Goal: Navigation & Orientation: Find specific page/section

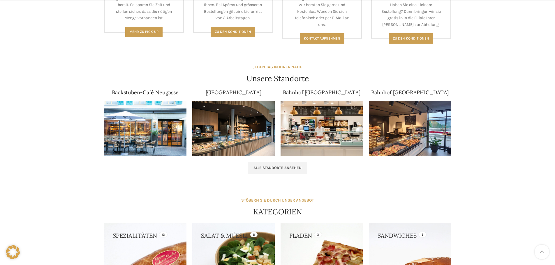
scroll to position [320, 0]
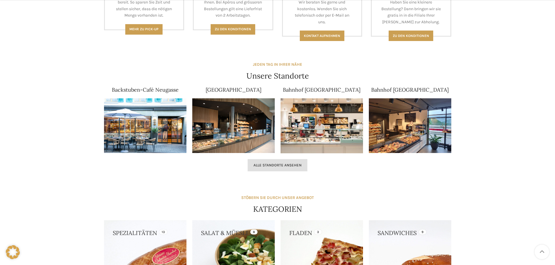
click at [296, 166] on span "Alle Standorte ansehen" at bounding box center [277, 165] width 48 height 5
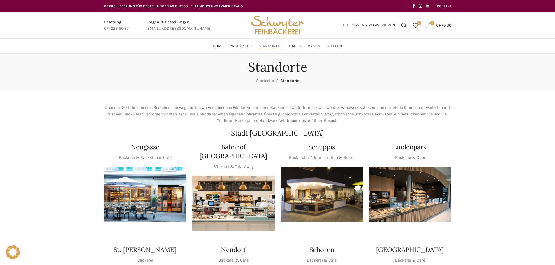
click at [325, 170] on img "1 / 1" at bounding box center [322, 194] width 82 height 55
